Goal: Transaction & Acquisition: Purchase product/service

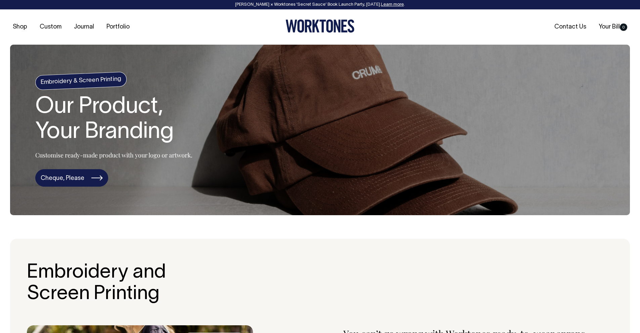
click at [64, 177] on link "Cheque, Please" at bounding box center [71, 177] width 73 height 17
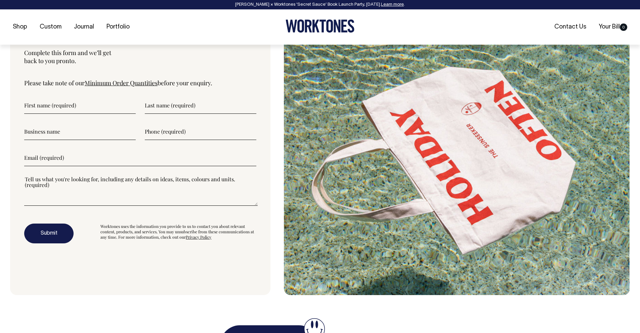
scroll to position [1833, 0]
click at [77, 106] on input"] "text" at bounding box center [80, 105] width 112 height 17
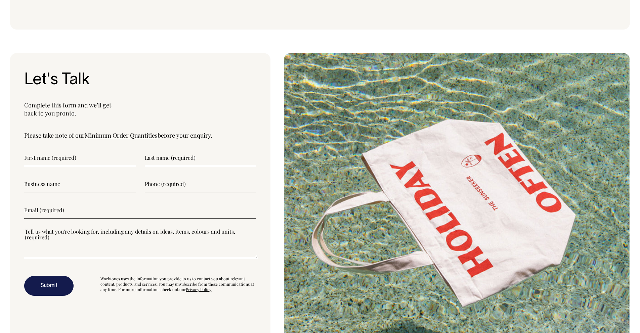
scroll to position [1780, 0]
click at [59, 161] on input"] "text" at bounding box center [80, 158] width 112 height 17
click at [101, 135] on link "Minimum Order Quantities" at bounding box center [121, 135] width 73 height 8
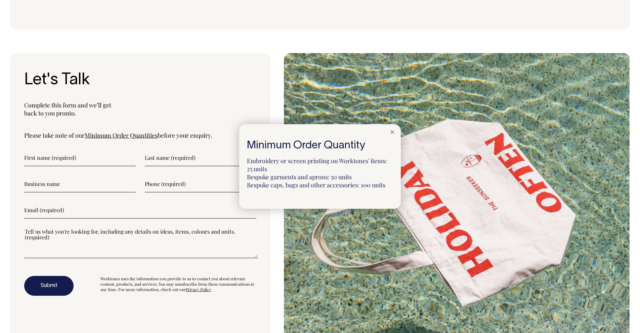
click at [101, 135] on div at bounding box center [320, 166] width 640 height 333
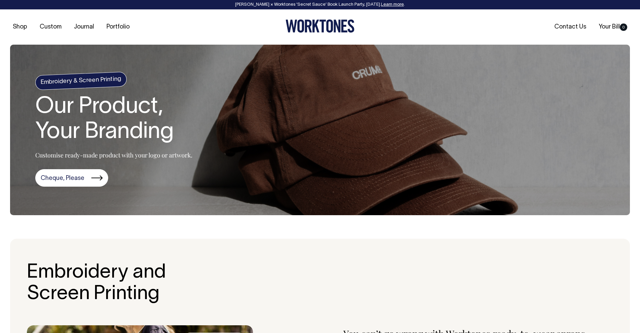
scroll to position [0, 0]
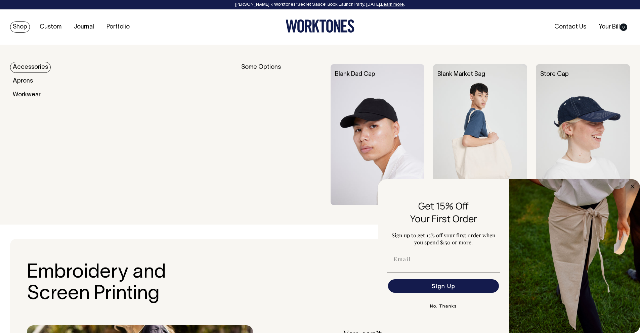
click at [19, 65] on link "Accessories" at bounding box center [30, 67] width 41 height 11
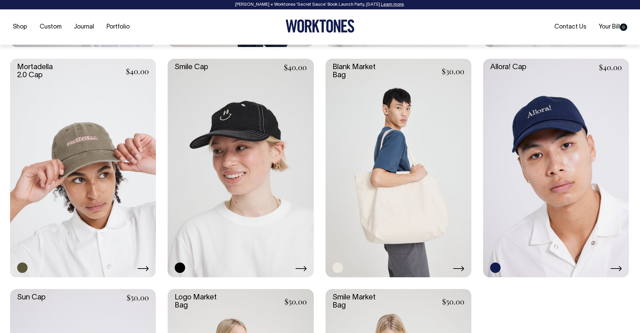
scroll to position [507, 0]
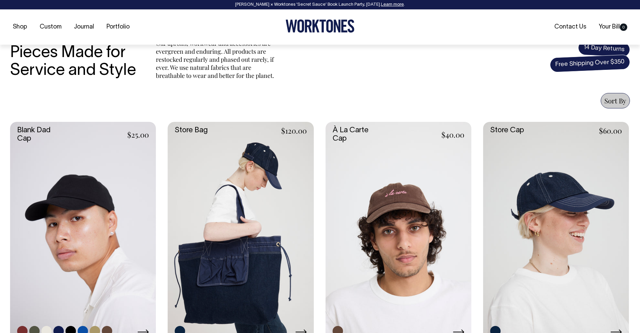
click at [56, 171] on link at bounding box center [83, 231] width 146 height 219
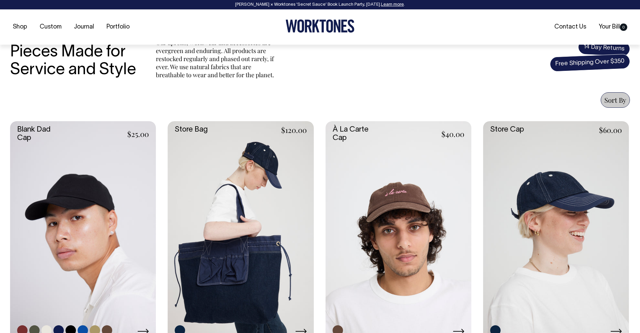
scroll to position [214, 0]
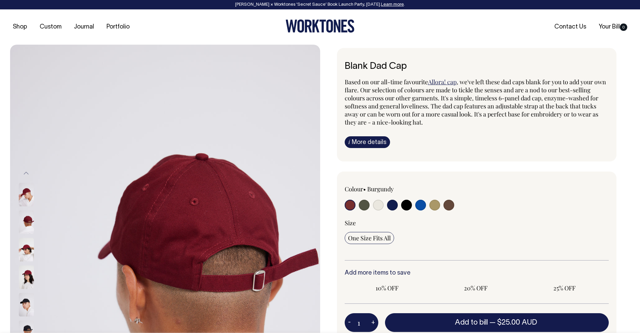
scroll to position [3, 0]
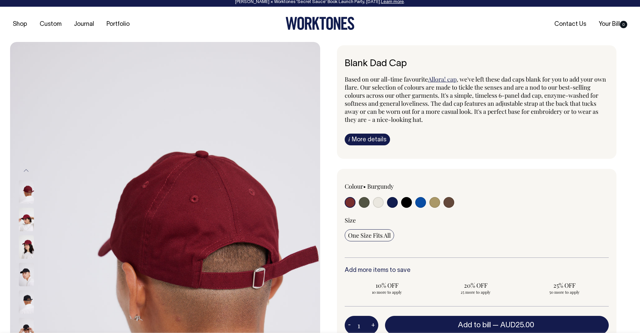
click at [418, 202] on input "radio" at bounding box center [420, 202] width 11 height 11
radio input "true"
select select "Worker Blue"
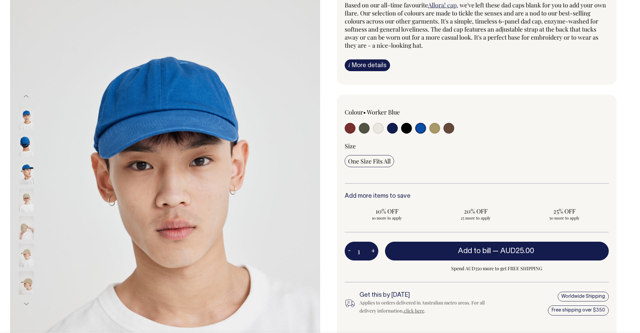
scroll to position [77, 0]
